Goal: Navigation & Orientation: Go to known website

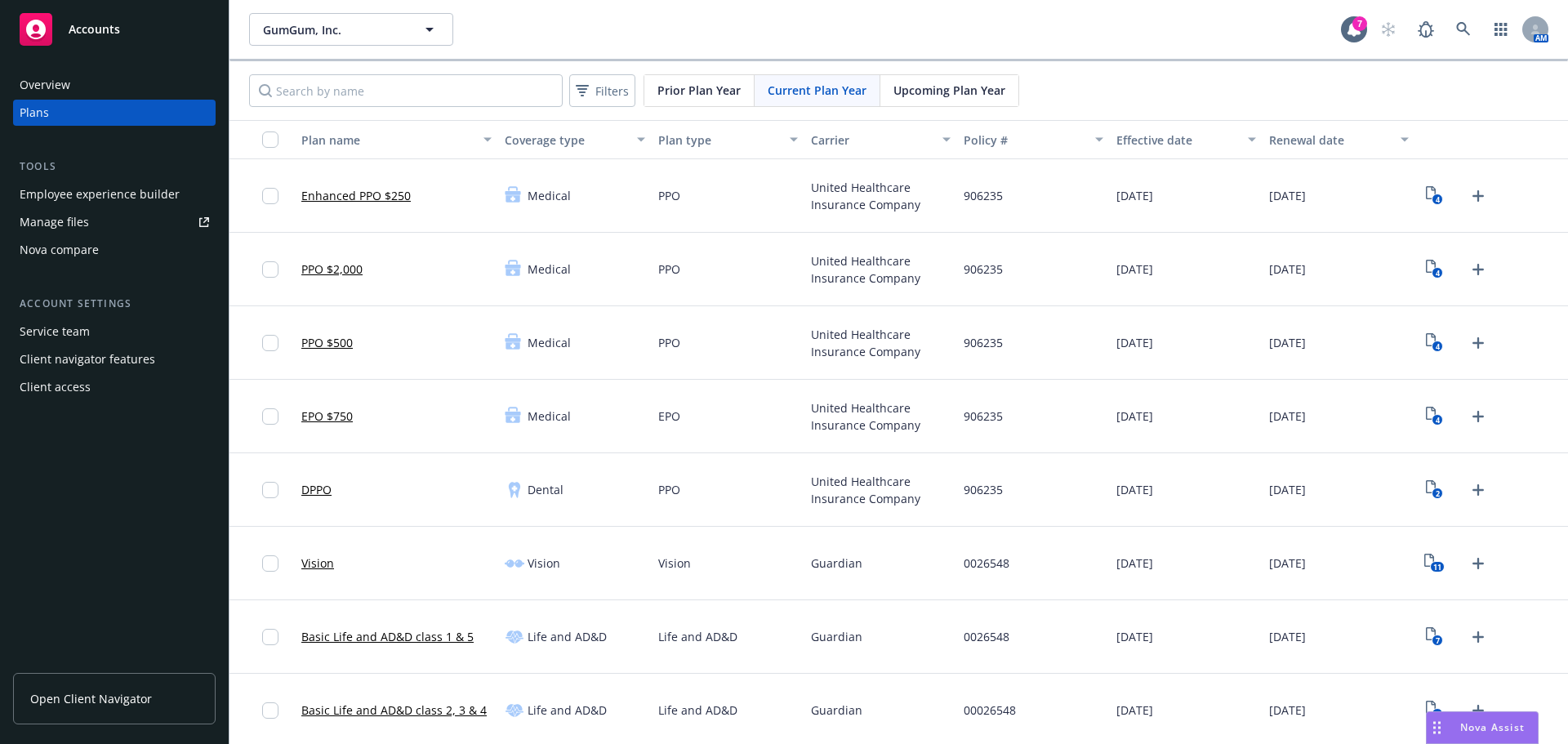
click at [106, 700] on span "Open Client Navigator" at bounding box center [91, 699] width 122 height 17
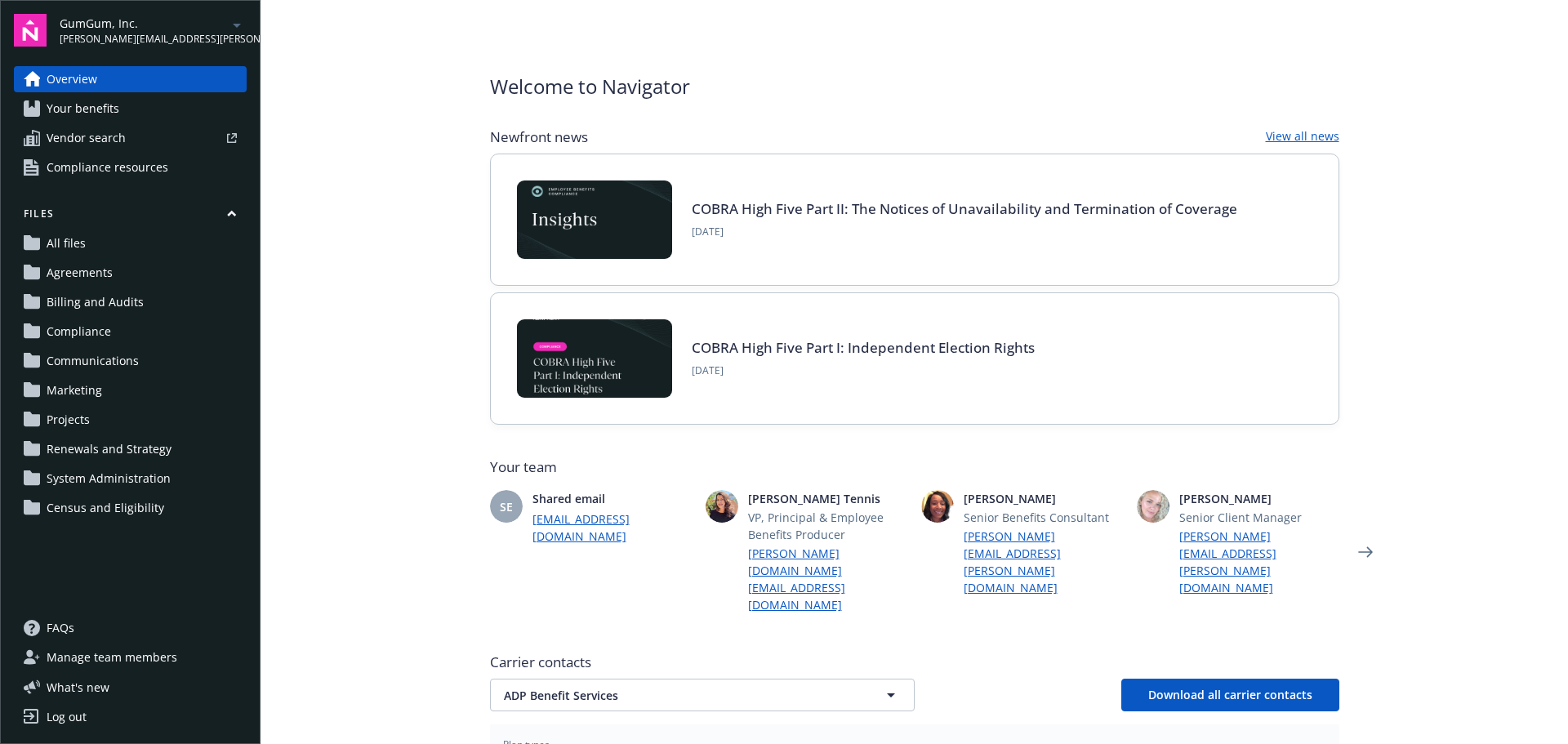
click at [379, 539] on main "Welcome to Navigator Newfront news View all news COBRA High Five Part II: The N…" at bounding box center [914, 372] width 1308 height 744
